Goal: Entertainment & Leisure: Consume media (video, audio)

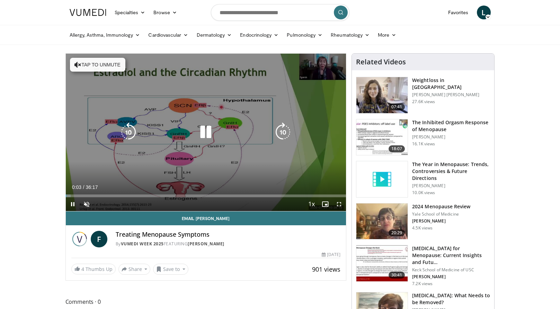
click at [101, 58] on button "Tap to unmute" at bounding box center [97, 65] width 55 height 14
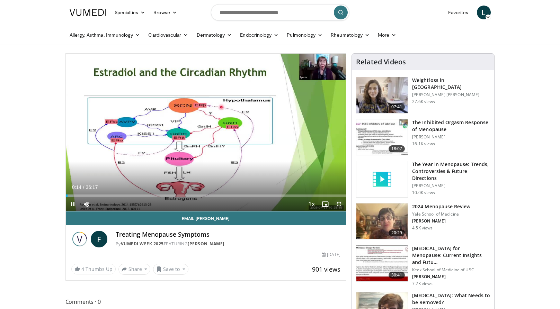
click at [339, 204] on span "Video Player" at bounding box center [339, 204] width 14 height 14
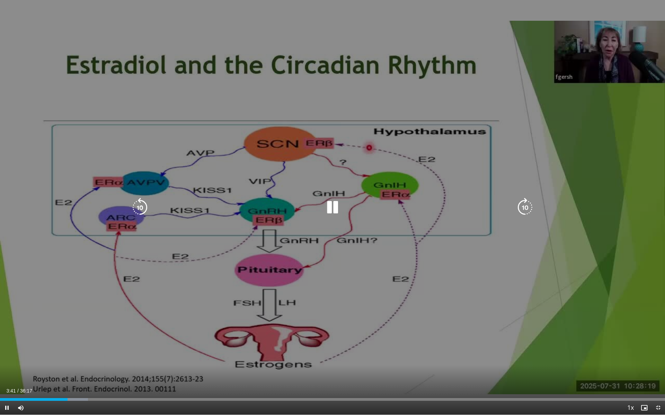
click at [338, 211] on icon "Video Player" at bounding box center [332, 207] width 19 height 19
